Goal: Task Accomplishment & Management: Manage account settings

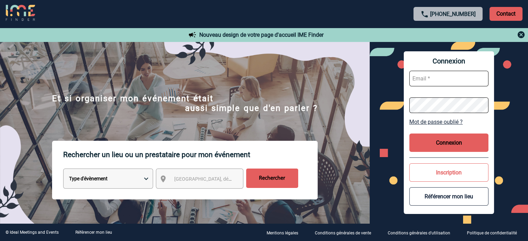
type input "[EMAIL_ADDRESS][DOMAIN_NAME]"
click at [441, 143] on button "Connexion" at bounding box center [448, 143] width 79 height 18
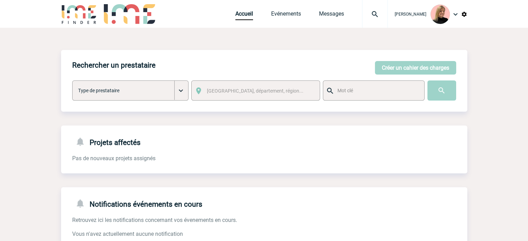
click at [375, 14] on img at bounding box center [374, 14] width 25 height 8
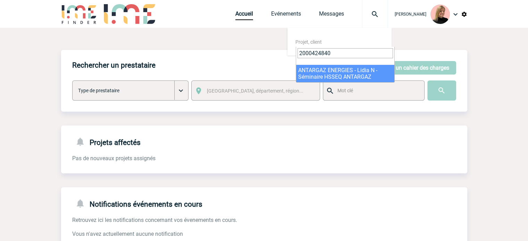
type input "2000424840"
select select "24341"
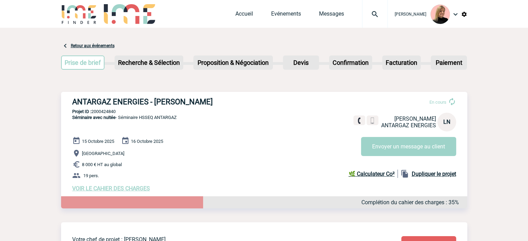
click at [141, 186] on div "15 Octobre 2025 16 Octobre 2025 Ile de France 8 000 € HT au global 19 pers. VOI…" at bounding box center [269, 164] width 395 height 55
click at [141, 190] on span "VOIR LE CAHIER DES CHARGES" at bounding box center [111, 188] width 78 height 7
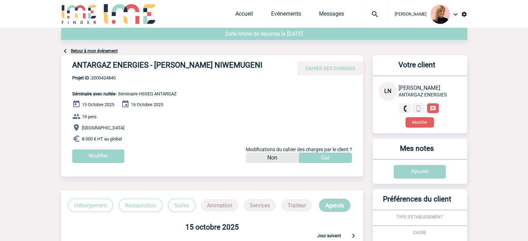
click at [82, 144] on div "15 Octobre 2025 16 Octobre 2025 19 pers. Ile de France 8 000 € HT au global Mod…" at bounding box center [217, 134] width 291 height 68
click at [95, 163] on input "Modifier" at bounding box center [98, 157] width 52 height 14
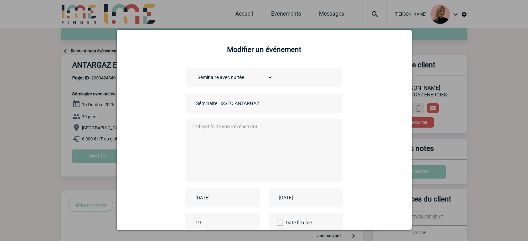
click at [194, 105] on input "Séminaire HSSEQ ANTARGAZ" at bounding box center [242, 103] width 97 height 9
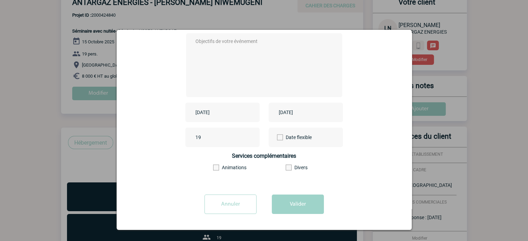
scroll to position [104, 0]
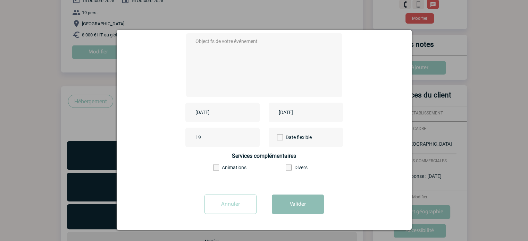
type input "CENTRALISATION - Séminaire HSSEQ ANTARGAZ"
click at [295, 206] on button "Valider" at bounding box center [298, 204] width 52 height 19
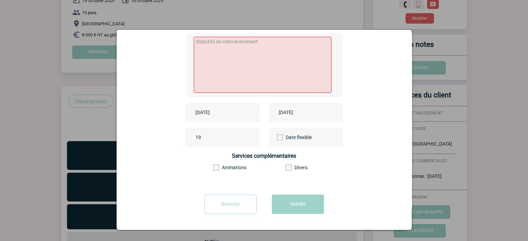
click at [225, 57] on textarea at bounding box center [263, 65] width 138 height 56
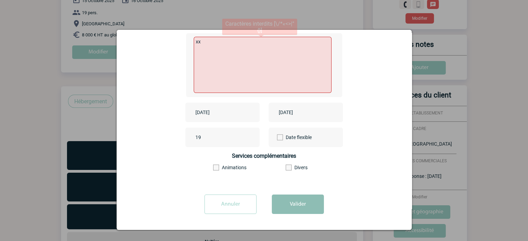
type textarea "xx"
click at [308, 209] on button "Valider" at bounding box center [298, 204] width 52 height 19
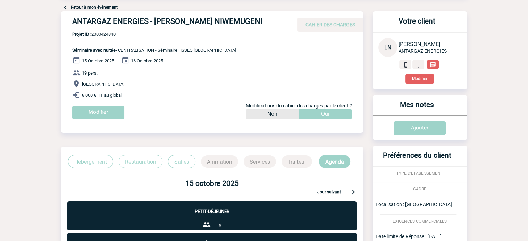
scroll to position [0, 0]
